Goal: Transaction & Acquisition: Subscribe to service/newsletter

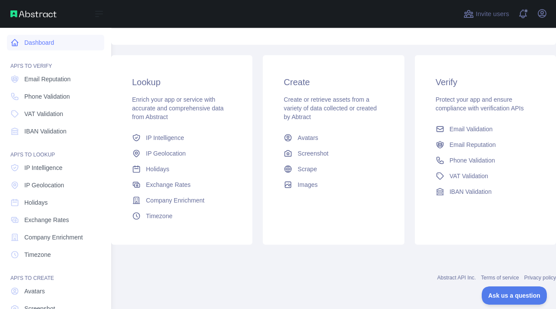
click at [40, 41] on link "Dashboard" at bounding box center [55, 43] width 97 height 16
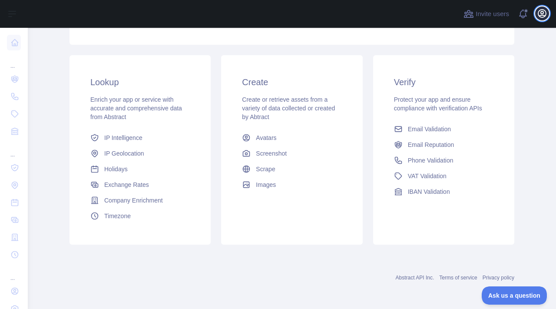
click at [544, 12] on icon "button" at bounding box center [543, 14] width 8 height 8
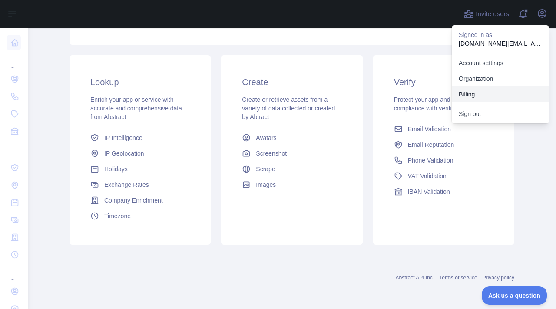
click at [500, 92] on button "Billing" at bounding box center [500, 95] width 97 height 16
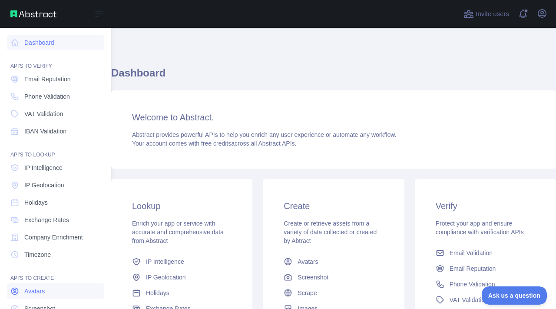
scroll to position [56, 0]
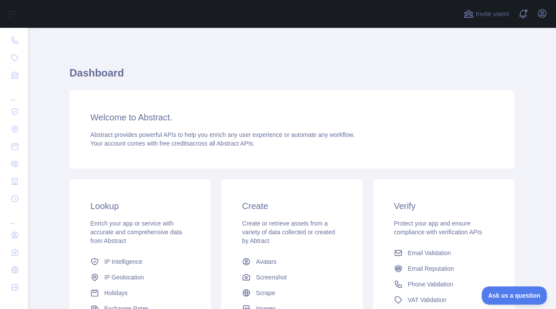
click at [550, 18] on div "Invite users View notifications Open user menu" at bounding box center [292, 14] width 529 height 28
click at [548, 14] on button "Open user menu" at bounding box center [543, 14] width 14 height 14
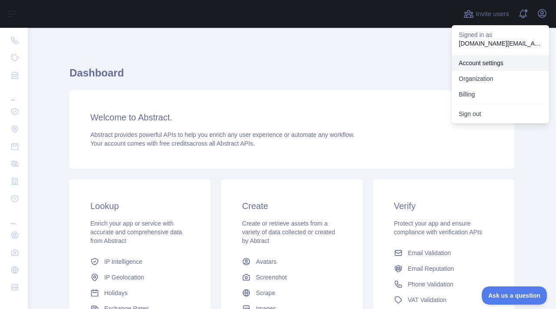
click at [500, 61] on link "Account settings" at bounding box center [500, 63] width 97 height 16
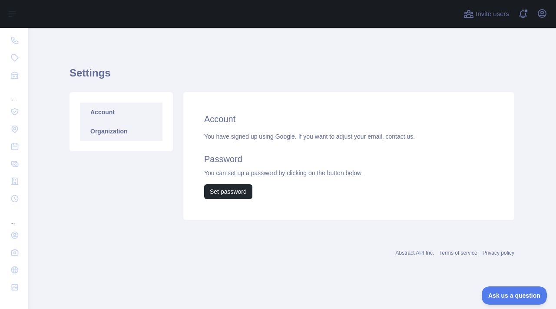
click at [136, 131] on link "Organization" at bounding box center [121, 131] width 83 height 19
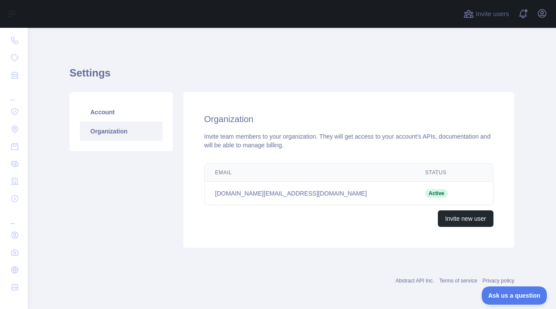
click at [133, 130] on link "Organization" at bounding box center [121, 131] width 83 height 19
click at [133, 120] on link "Account" at bounding box center [121, 112] width 83 height 19
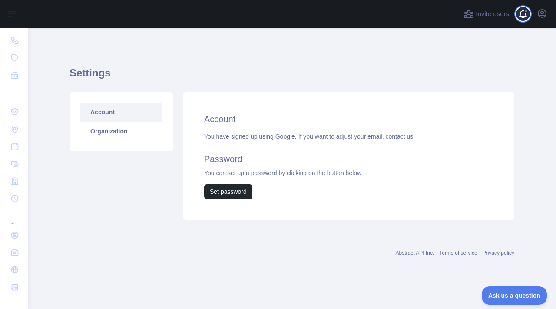
click at [529, 19] on span at bounding box center [526, 14] width 17 height 28
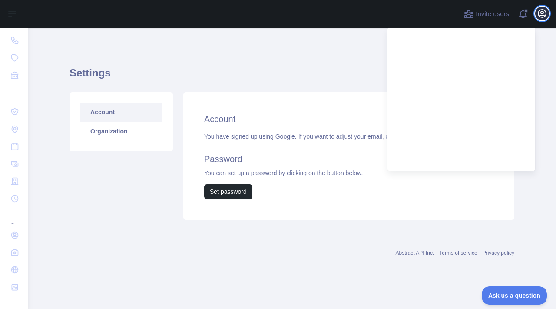
click at [541, 12] on icon "button" at bounding box center [543, 14] width 8 height 8
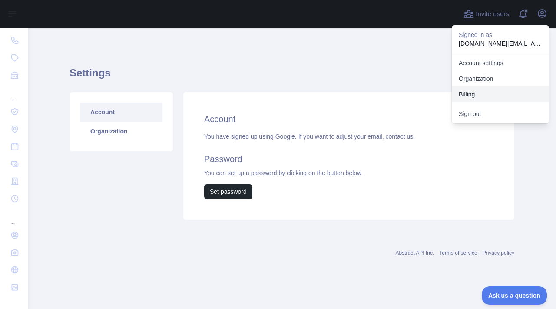
click at [476, 89] on button "Billing" at bounding box center [500, 95] width 97 height 16
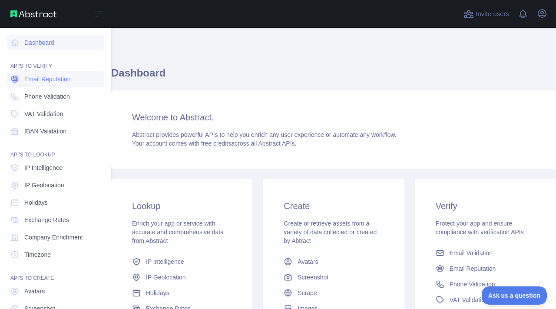
click at [44, 84] on link "Email Reputation" at bounding box center [55, 79] width 97 height 16
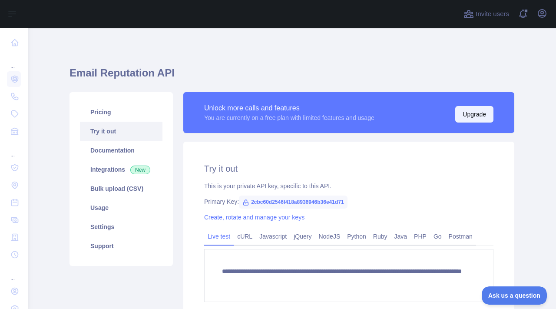
click at [484, 116] on button "Upgrade" at bounding box center [475, 114] width 38 height 17
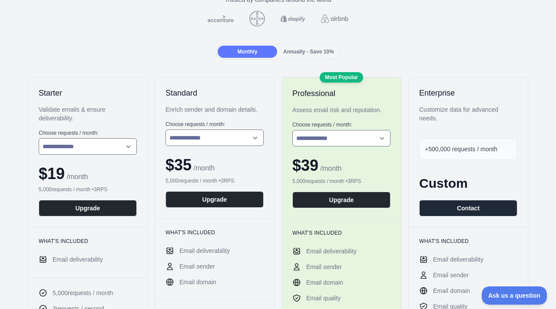
scroll to position [84, 0]
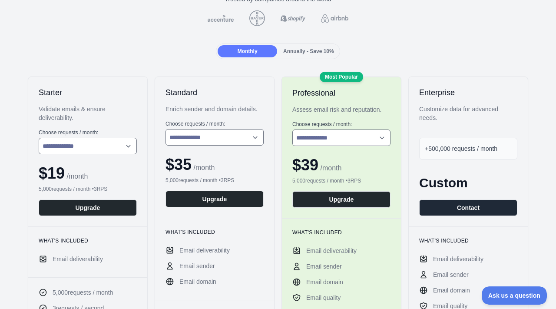
click at [210, 173] on div "**********" at bounding box center [214, 147] width 119 height 141
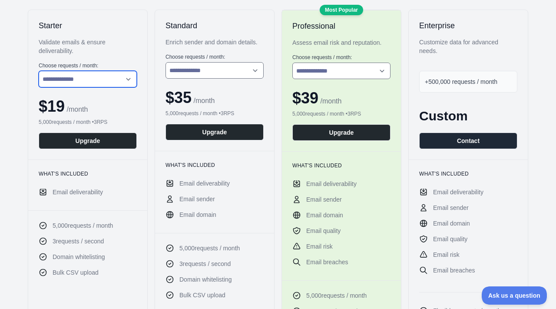
click at [97, 77] on select "**********" at bounding box center [88, 79] width 98 height 17
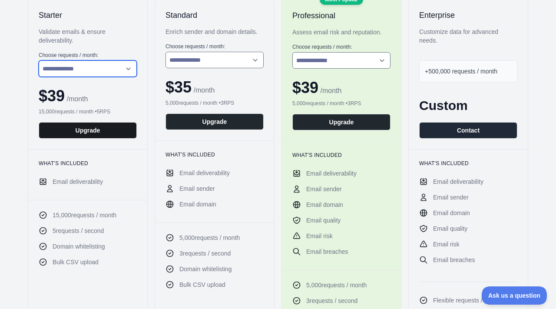
scroll to position [162, 0]
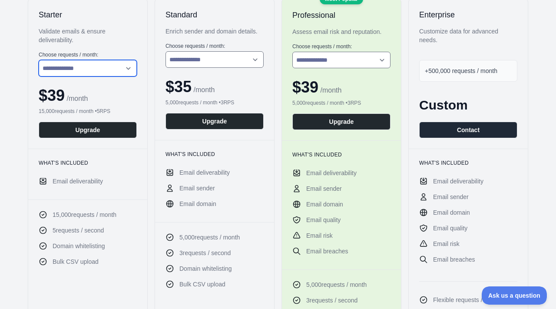
click at [98, 73] on select "**********" at bounding box center [88, 68] width 98 height 17
click at [96, 70] on select "**********" at bounding box center [88, 68] width 98 height 17
select select "*"
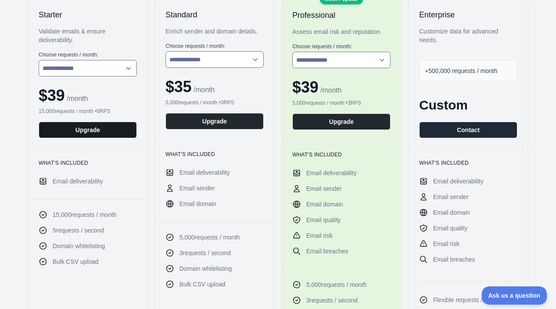
click at [95, 133] on button "Upgrade" at bounding box center [88, 130] width 98 height 17
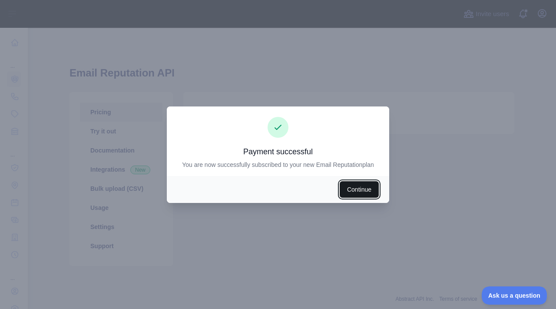
click at [367, 191] on button "Continue" at bounding box center [359, 189] width 39 height 17
